Goal: Check status: Check status

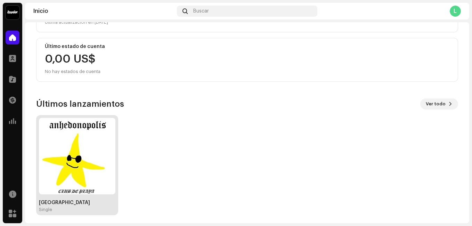
scroll to position [118, 0]
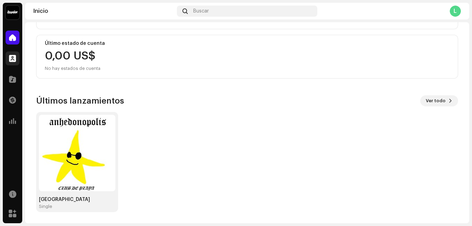
click at [16, 59] on span at bounding box center [12, 59] width 7 height 6
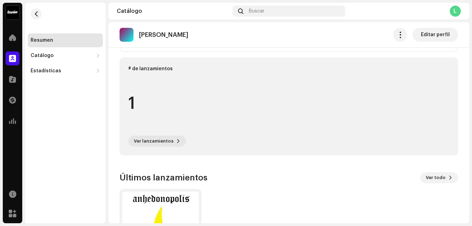
scroll to position [159, 0]
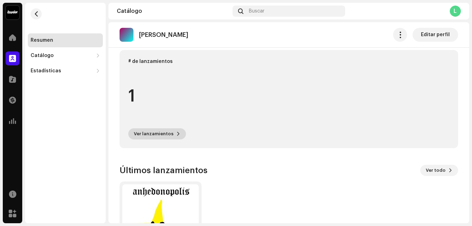
click at [145, 130] on span "Ver lanzamientos" at bounding box center [154, 134] width 40 height 14
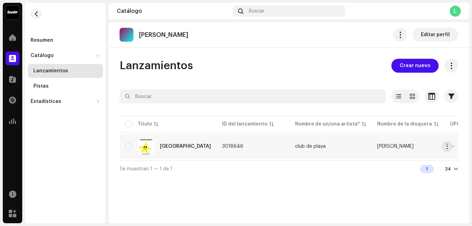
click at [186, 147] on div "[GEOGRAPHIC_DATA]" at bounding box center [185, 146] width 51 height 5
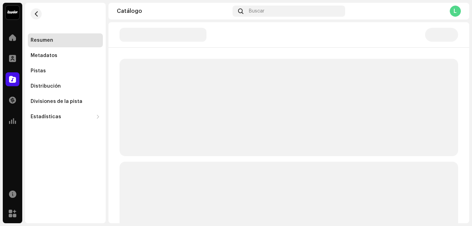
scroll to position [174, 0]
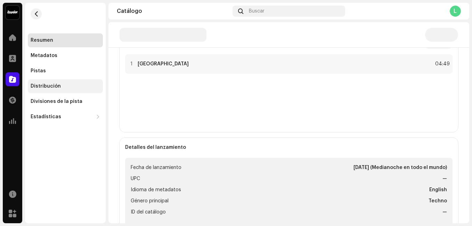
click at [60, 84] on div "Distribución" at bounding box center [66, 86] width 70 height 6
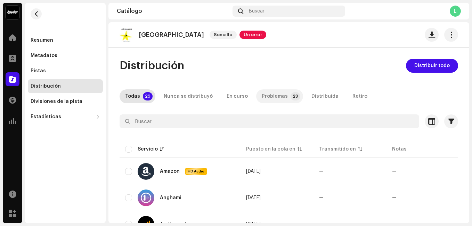
click at [278, 93] on div "Problemas" at bounding box center [275, 96] width 26 height 14
click at [145, 97] on p-badge "29" at bounding box center [148, 96] width 10 height 8
click at [186, 96] on div "Nunca se distribuyó" at bounding box center [188, 96] width 49 height 14
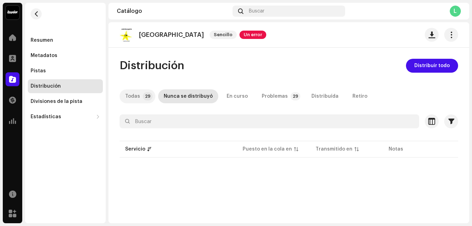
click at [136, 98] on div "Todas" at bounding box center [132, 96] width 15 height 14
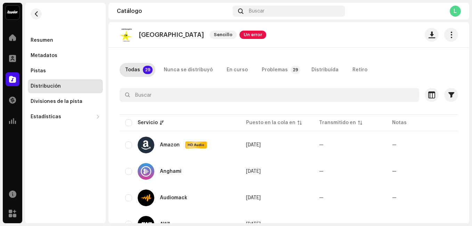
scroll to position [70, 0]
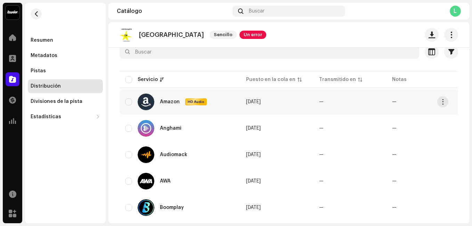
drag, startPoint x: 236, startPoint y: 100, endPoint x: 286, endPoint y: 99, distance: 49.7
click at [286, 99] on tr "Amazon HD Audio [DATE] — — Inspección fallida" at bounding box center [326, 101] width 413 height 25
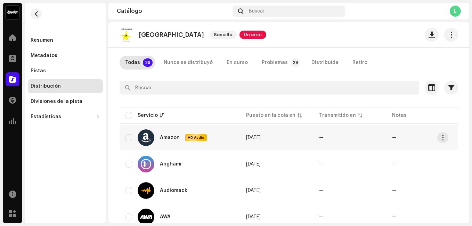
scroll to position [0, 0]
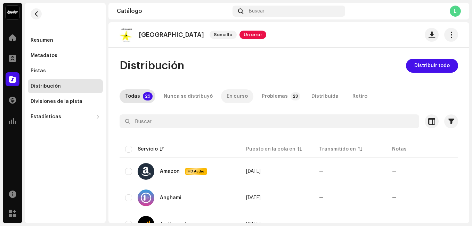
click at [237, 98] on div "En curso" at bounding box center [237, 96] width 21 height 14
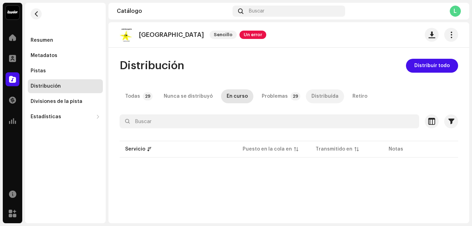
click at [319, 95] on div "Distribuída" at bounding box center [325, 96] width 27 height 14
click at [354, 92] on div "Retiro" at bounding box center [360, 96] width 15 height 14
click at [314, 100] on div "Distribuída" at bounding box center [325, 96] width 27 height 14
click at [140, 97] on p-tab "Todas 29" at bounding box center [138, 96] width 36 height 14
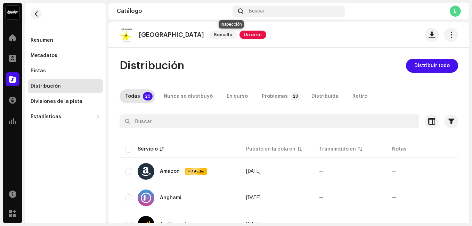
click at [240, 33] on span "Un error" at bounding box center [253, 35] width 27 height 8
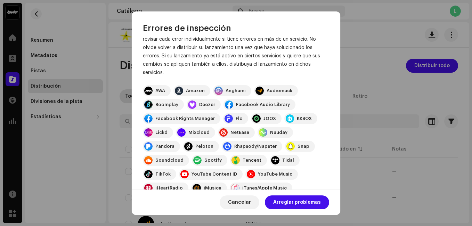
scroll to position [70, 0]
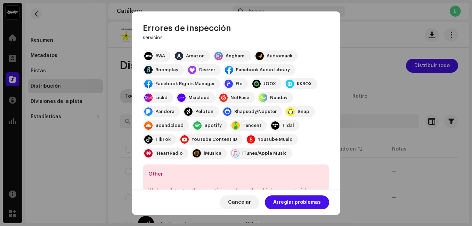
drag, startPoint x: 144, startPoint y: 64, endPoint x: 298, endPoint y: 82, distance: 154.8
click at [298, 82] on div "Encontramos los siguientes errores al inspeccionar su lanzamiento. IMPORTANTE: …" at bounding box center [236, 117] width 186 height 284
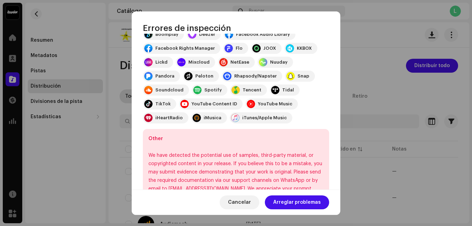
scroll to position [139, 0]
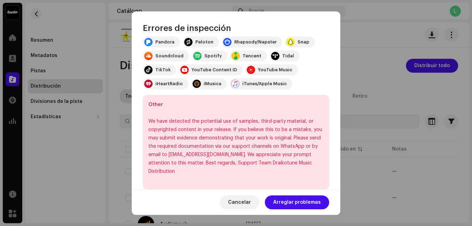
click at [188, 139] on div "We have detected the potential use of samples, third-party material, or copyrig…" at bounding box center [235, 146] width 175 height 58
drag, startPoint x: 149, startPoint y: 119, endPoint x: 316, endPoint y: 166, distance: 173.3
click at [316, 166] on div "We have detected the potential use of samples, third-party material, or copyrig…" at bounding box center [235, 146] width 175 height 58
click at [254, 175] on div "Other We have detected the potential use of samples, third-party material, or c…" at bounding box center [236, 142] width 186 height 95
click at [243, 205] on span "Cancelar" at bounding box center [239, 202] width 23 height 14
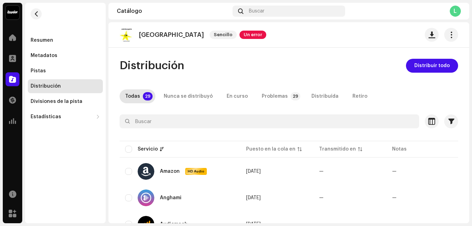
click at [126, 33] on img at bounding box center [127, 35] width 14 height 14
drag, startPoint x: 157, startPoint y: 36, endPoint x: 155, endPoint y: 41, distance: 5.8
click at [155, 41] on div "Anhedonopolis Sencillo Un error" at bounding box center [193, 35] width 147 height 14
drag, startPoint x: 155, startPoint y: 41, endPoint x: 234, endPoint y: 35, distance: 79.5
click at [240, 35] on span "Un error" at bounding box center [253, 35] width 27 height 8
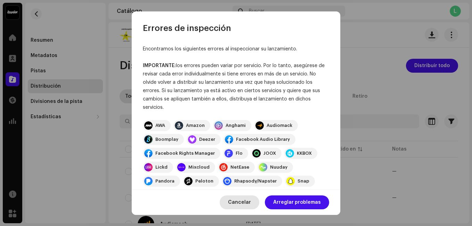
click at [243, 199] on span "Cancelar" at bounding box center [239, 202] width 23 height 14
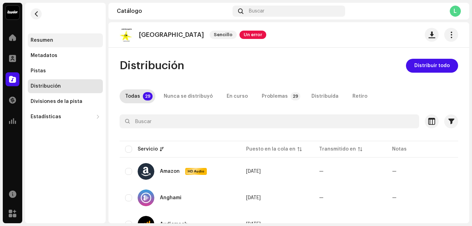
click at [45, 38] on div "Resumen" at bounding box center [42, 41] width 23 height 6
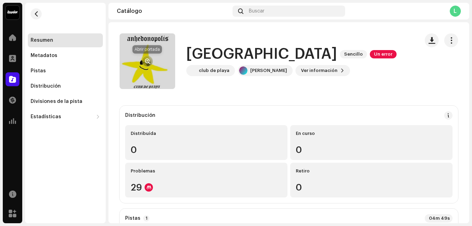
click at [147, 63] on span "button" at bounding box center [147, 61] width 5 height 6
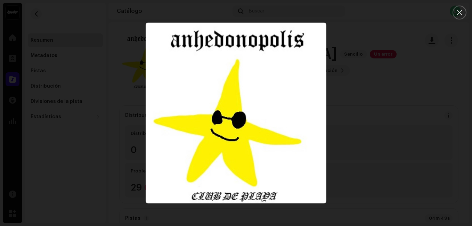
click at [455, 26] on div at bounding box center [236, 113] width 472 height 226
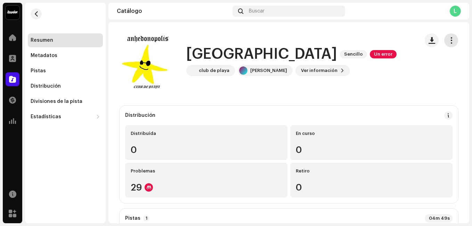
click at [448, 43] on span "button" at bounding box center [451, 41] width 7 height 6
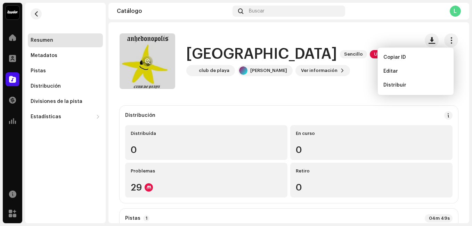
click at [153, 75] on re-a-cover at bounding box center [148, 61] width 56 height 56
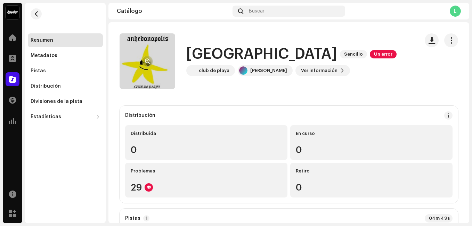
click at [152, 74] on re-a-cover at bounding box center [148, 61] width 56 height 56
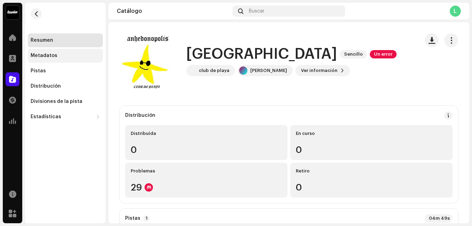
click at [48, 52] on div "Metadatos" at bounding box center [65, 56] width 75 height 14
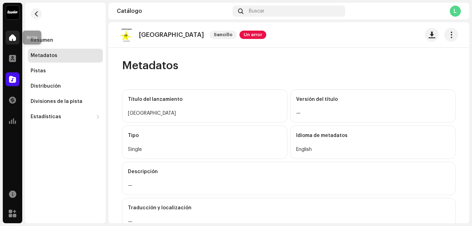
click at [8, 39] on div at bounding box center [13, 38] width 14 height 14
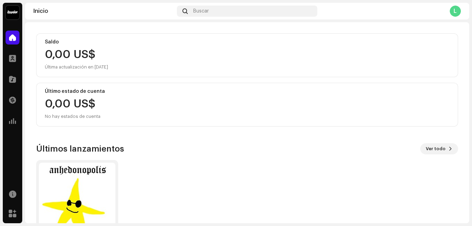
scroll to position [118, 0]
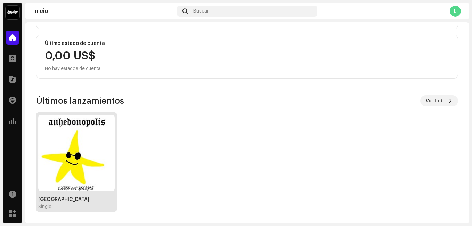
click at [74, 154] on img at bounding box center [76, 153] width 76 height 76
click at [75, 153] on img at bounding box center [77, 153] width 76 height 76
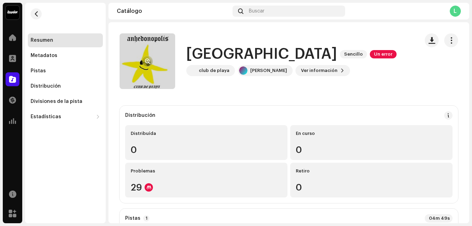
click at [153, 60] on re-a-cover at bounding box center [148, 61] width 56 height 56
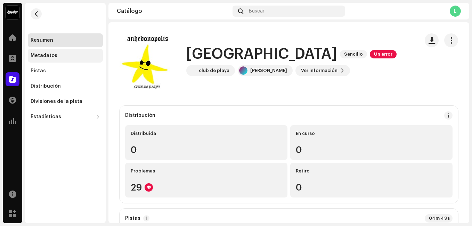
click at [46, 56] on div "Metadatos" at bounding box center [44, 56] width 27 height 6
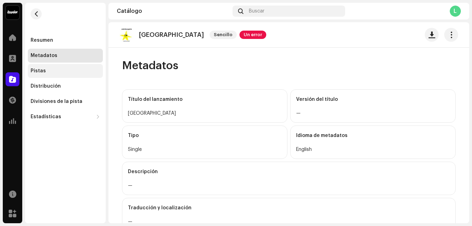
click at [41, 73] on div "Pistas" at bounding box center [38, 71] width 15 height 6
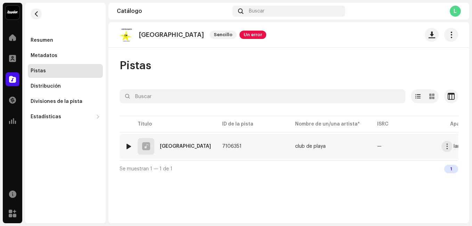
click at [128, 145] on div at bounding box center [128, 147] width 5 height 6
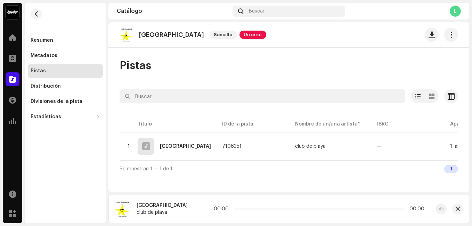
click at [235, 209] on div "00:00 00:00" at bounding box center [319, 209] width 211 height 6
click at [236, 209] on p-slider at bounding box center [320, 208] width 168 height 1
click at [443, 211] on span "button" at bounding box center [441, 209] width 5 height 6
click at [258, 208] on div "00:27 04:49" at bounding box center [320, 209] width 209 height 6
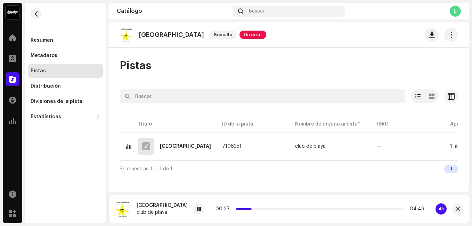
click at [252, 210] on div "00:27 04:49" at bounding box center [320, 209] width 209 height 6
click at [259, 206] on div "00:28 04:49" at bounding box center [319, 208] width 253 height 11
drag, startPoint x: 240, startPoint y: 208, endPoint x: 252, endPoint y: 208, distance: 11.8
click at [252, 209] on div "00:29 04:49" at bounding box center [320, 209] width 209 height 6
drag, startPoint x: 239, startPoint y: 210, endPoint x: 253, endPoint y: 207, distance: 14.3
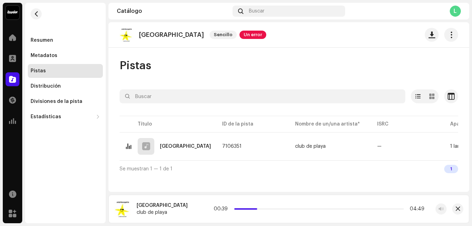
click at [252, 207] on div "00:39 04:49" at bounding box center [319, 209] width 211 height 6
drag, startPoint x: 246, startPoint y: 208, endPoint x: 242, endPoint y: 209, distance: 4.3
click at [242, 209] on div "00:49 04:49" at bounding box center [319, 209] width 211 height 6
drag, startPoint x: 248, startPoint y: 209, endPoint x: 244, endPoint y: 210, distance: 3.9
click at [257, 210] on span at bounding box center [258, 208] width 3 height 3
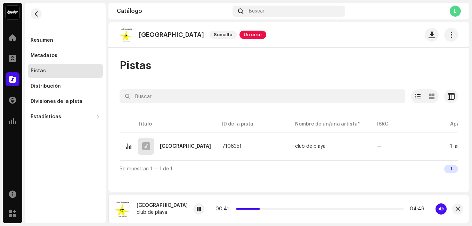
click at [315, 55] on div "Anhedonopolis Sencillo Un error Pistas Seleccionado 0 Opciones Filtros Estado d…" at bounding box center [288, 107] width 361 height 170
click at [266, 207] on div "00:47 04:49" at bounding box center [320, 209] width 209 height 6
click at [262, 209] on p-slider at bounding box center [320, 208] width 168 height 1
